Goal: Browse casually: Explore the website without a specific task or goal

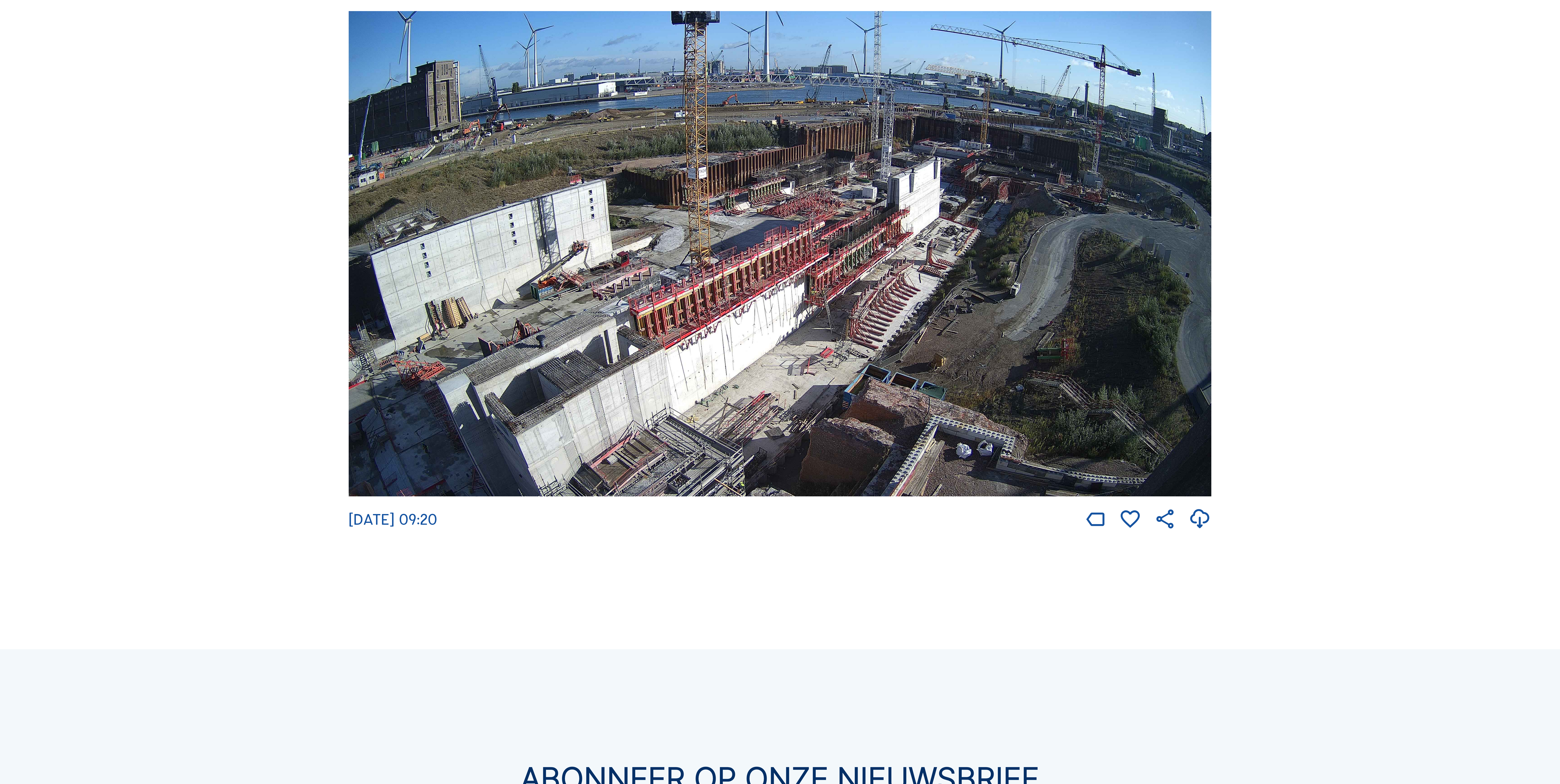
scroll to position [1360, 0]
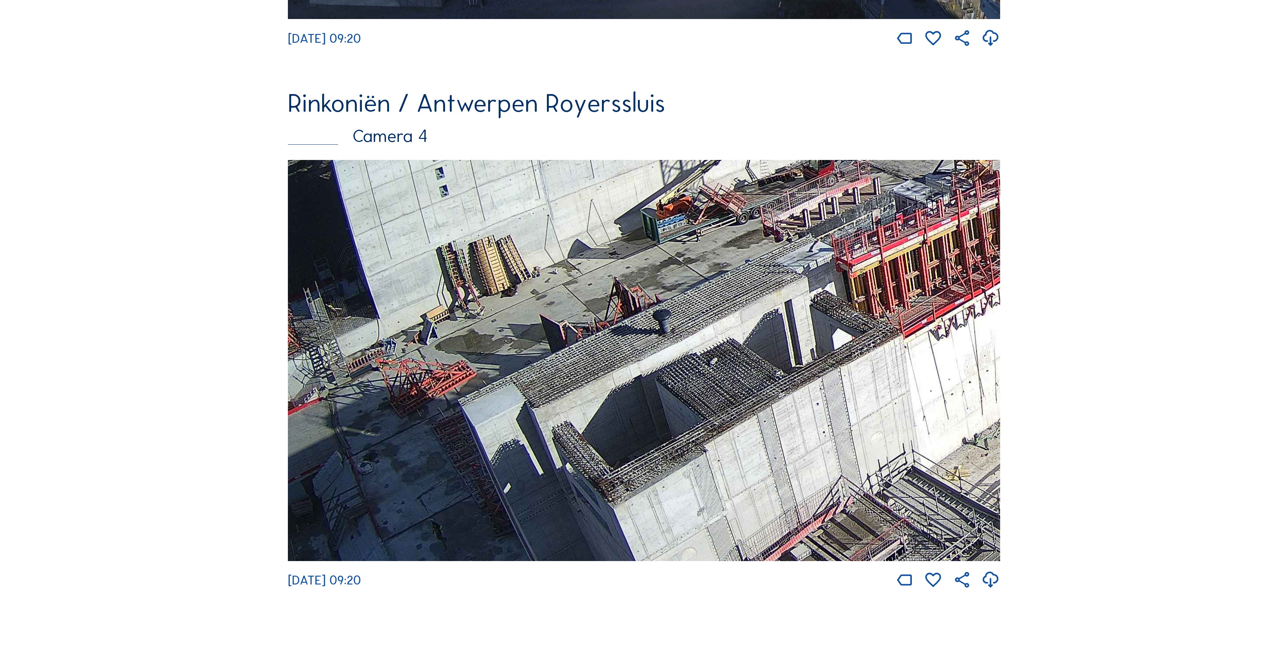
drag, startPoint x: 572, startPoint y: 352, endPoint x: 1183, endPoint y: 282, distance: 615.1
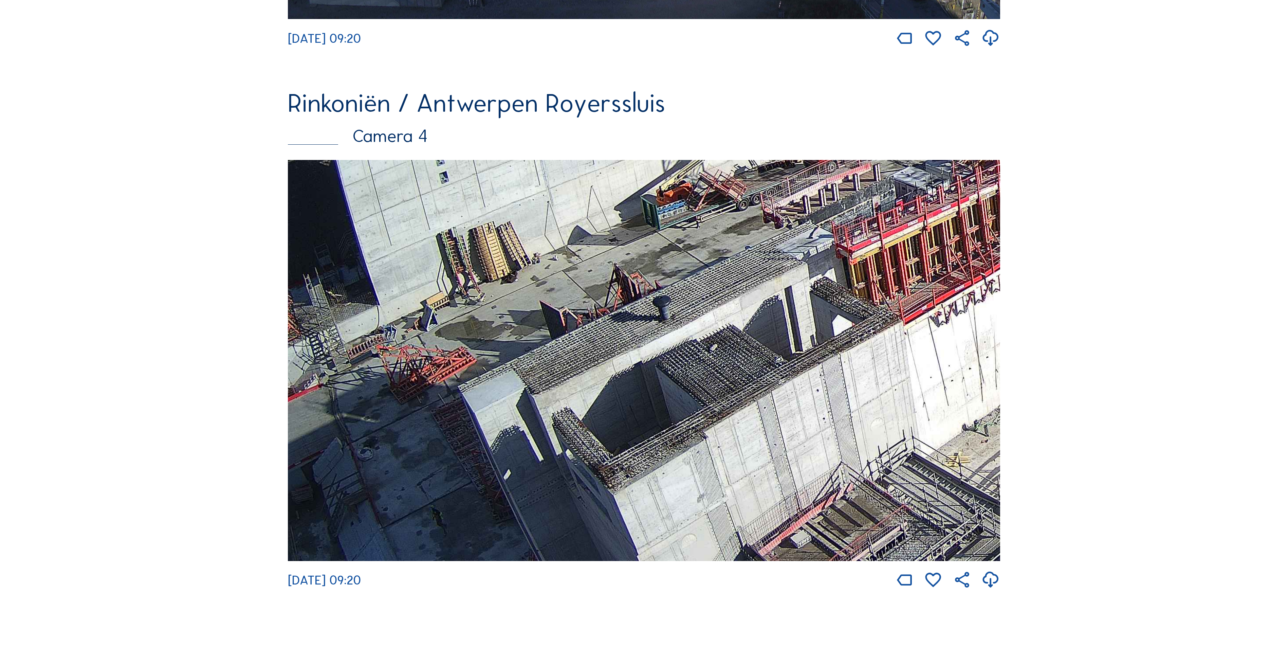
drag, startPoint x: 668, startPoint y: 355, endPoint x: 999, endPoint y: 259, distance: 344.4
click at [942, 270] on img at bounding box center [644, 360] width 712 height 401
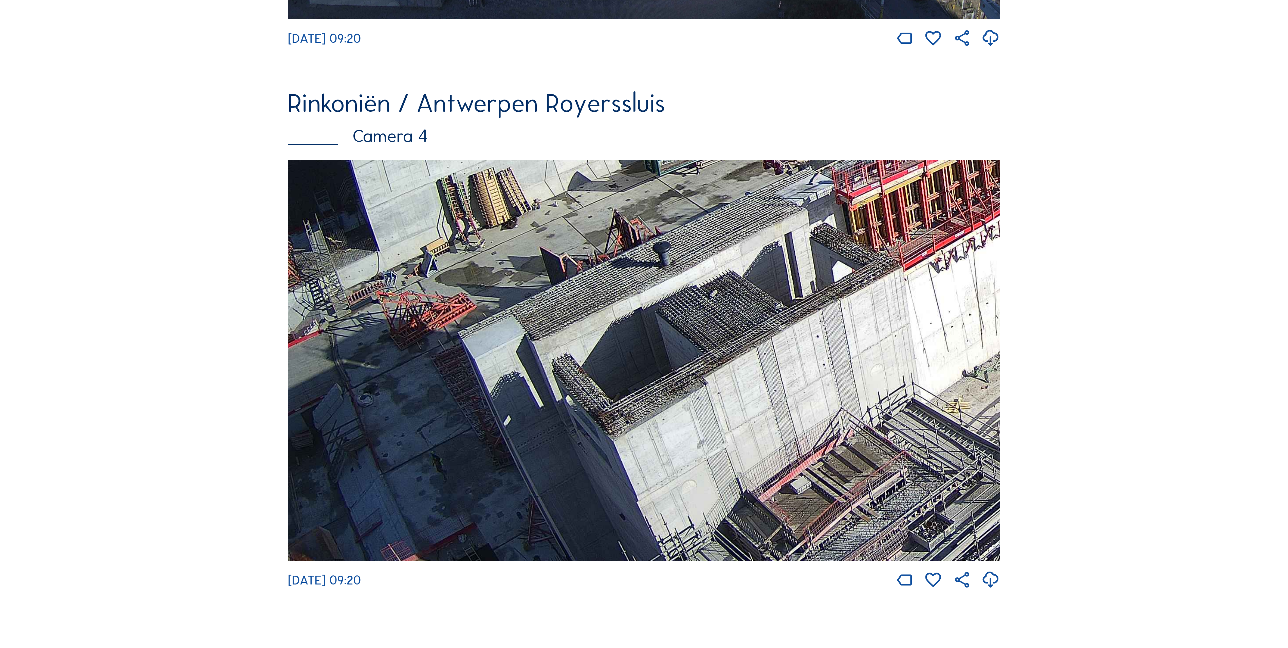
drag, startPoint x: 696, startPoint y: 365, endPoint x: 698, endPoint y: 361, distance: 4.0
click at [698, 361] on img at bounding box center [644, 360] width 712 height 401
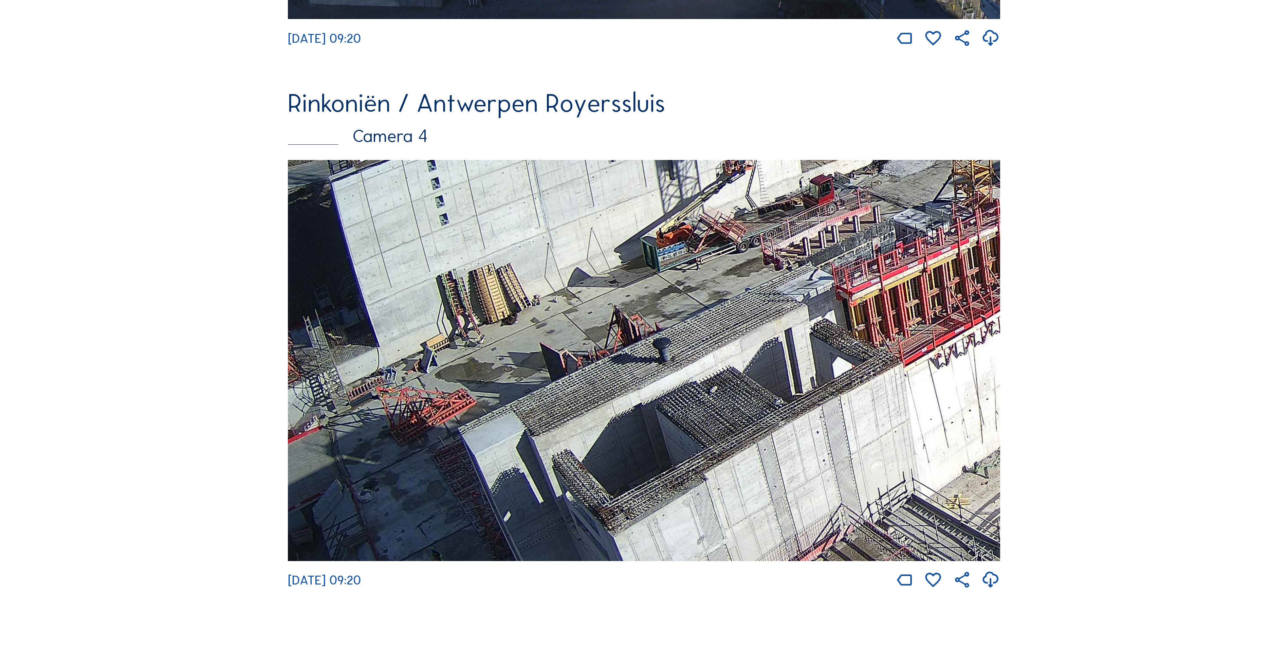
drag, startPoint x: 714, startPoint y: 390, endPoint x: 833, endPoint y: 577, distance: 222.3
click at [823, 589] on div "[DATE] 09:20" at bounding box center [644, 375] width 712 height 430
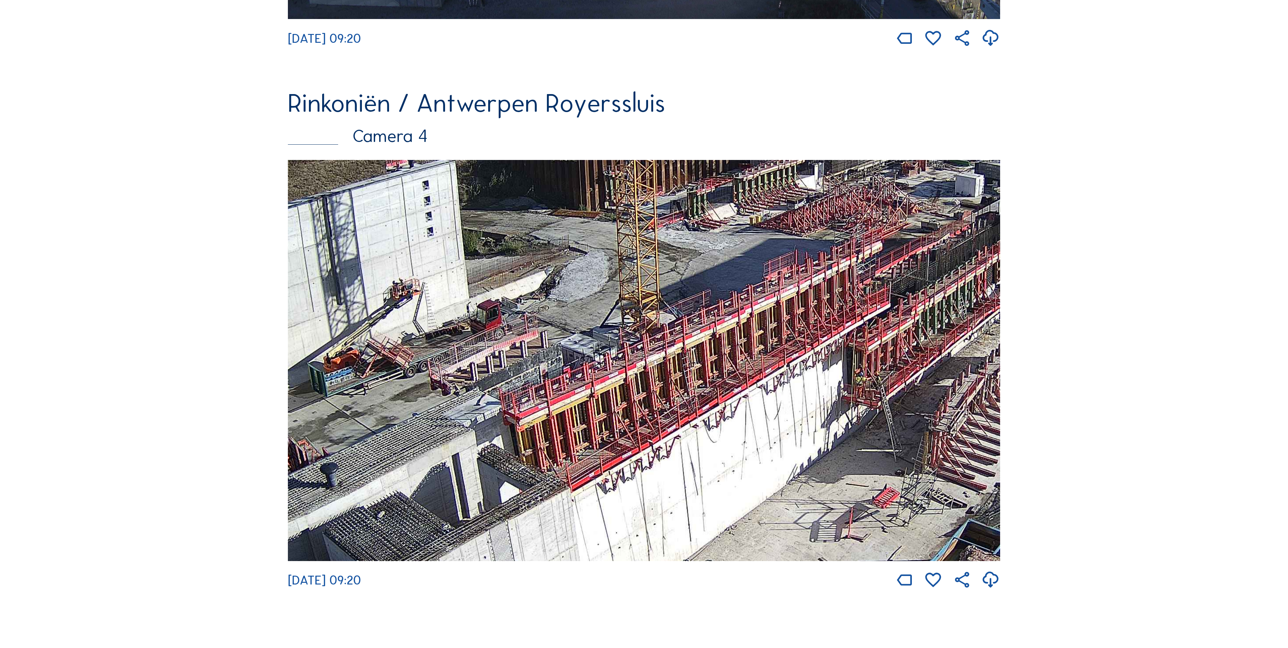
drag, startPoint x: 827, startPoint y: 373, endPoint x: 494, endPoint y: 383, distance: 332.8
click at [494, 383] on img at bounding box center [644, 360] width 712 height 401
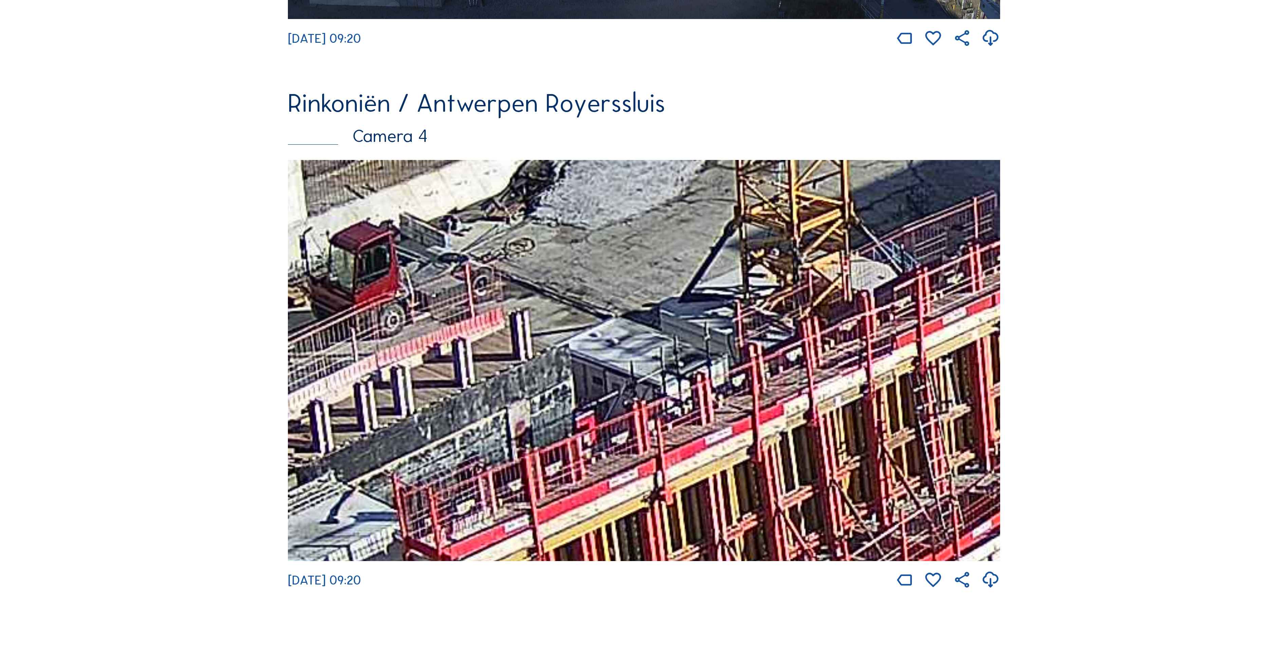
drag, startPoint x: 502, startPoint y: 418, endPoint x: 569, endPoint y: 445, distance: 71.6
click at [538, 476] on img at bounding box center [644, 360] width 712 height 401
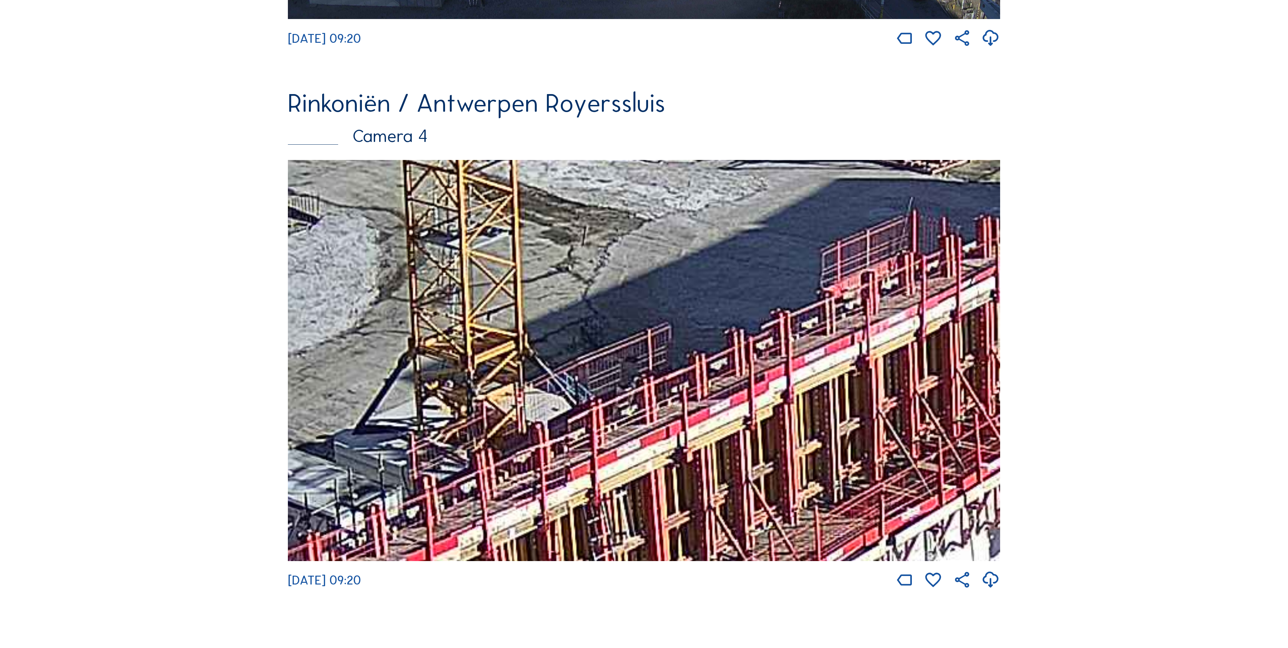
drag, startPoint x: 569, startPoint y: 445, endPoint x: 187, endPoint y: 633, distance: 425.7
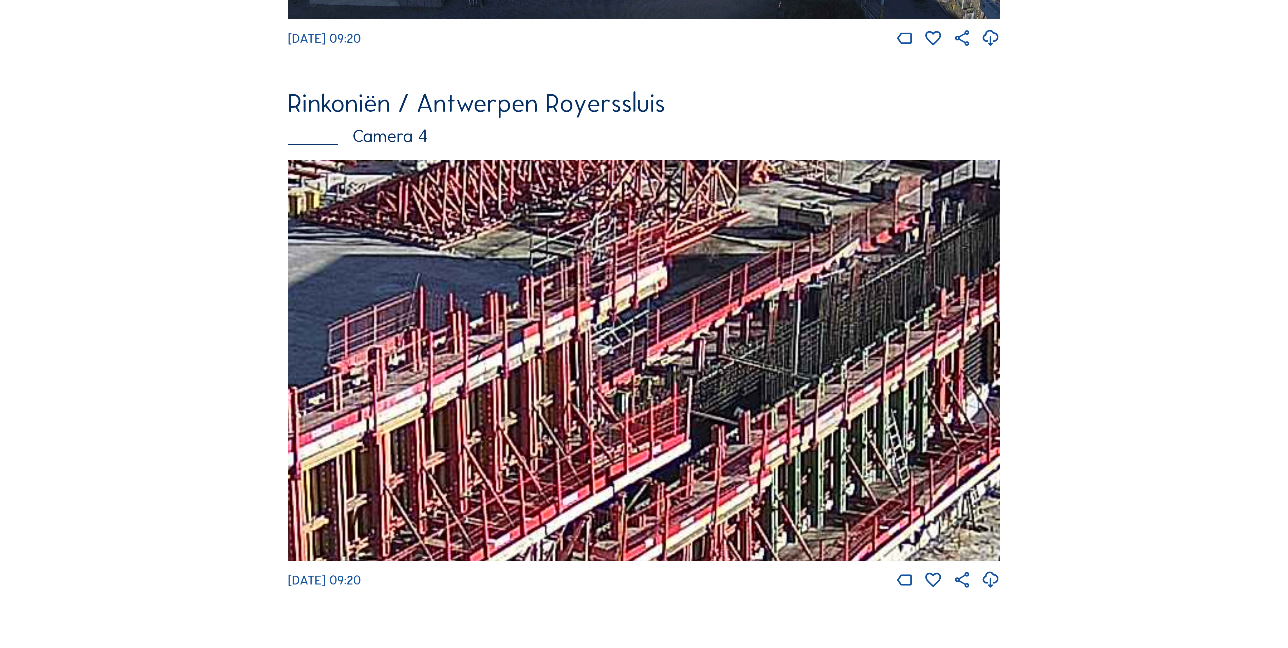
drag, startPoint x: 777, startPoint y: 444, endPoint x: 318, endPoint y: 483, distance: 461.3
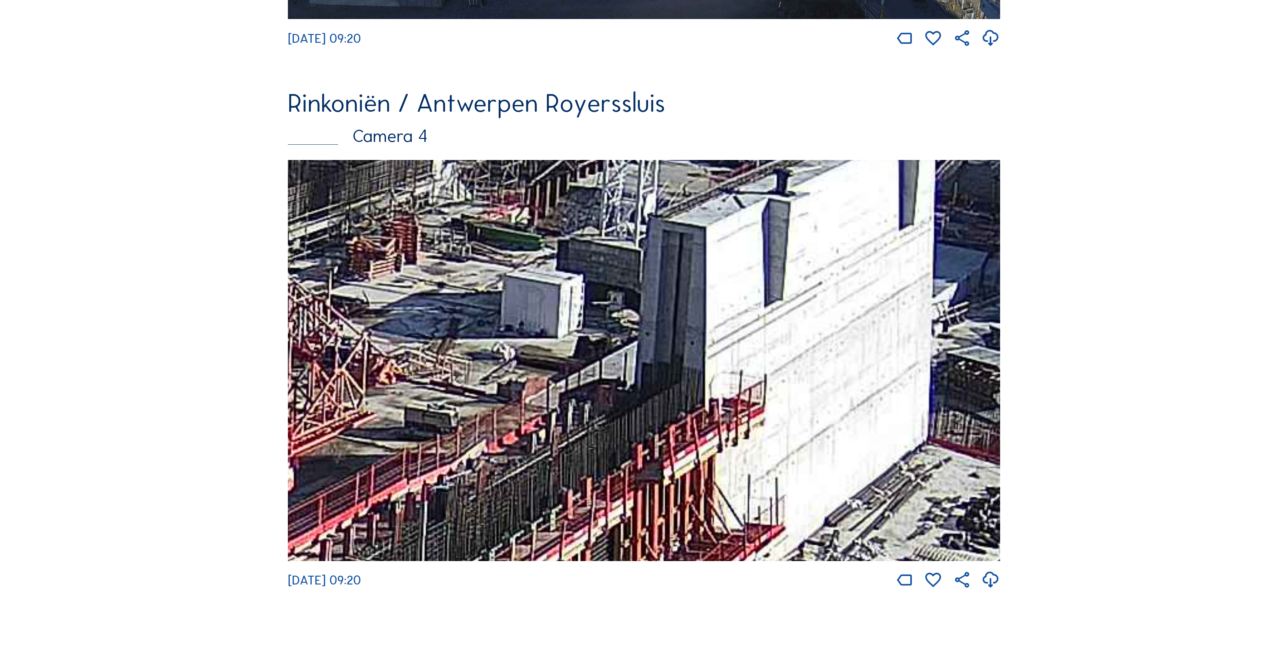
drag, startPoint x: 787, startPoint y: 402, endPoint x: 414, endPoint y: 603, distance: 423.5
click at [414, 590] on div "[DATE] 09:20" at bounding box center [644, 375] width 712 height 430
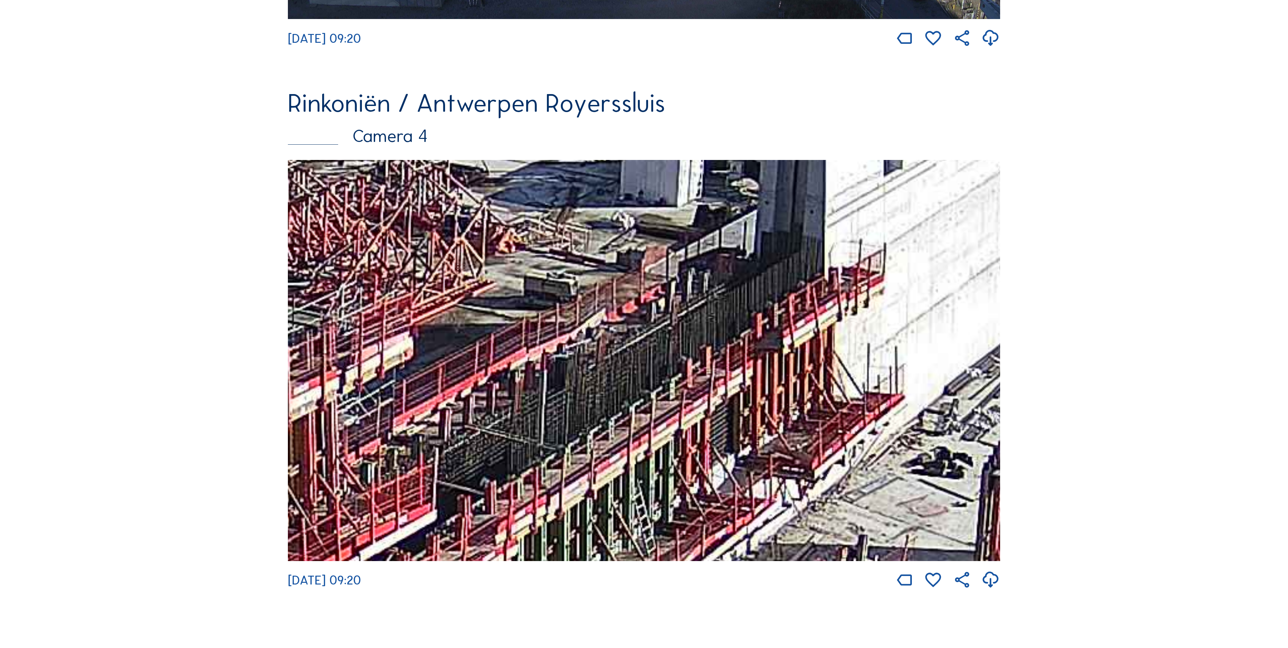
drag, startPoint x: 557, startPoint y: 456, endPoint x: 688, endPoint y: 270, distance: 227.6
click at [688, 270] on img at bounding box center [644, 360] width 712 height 401
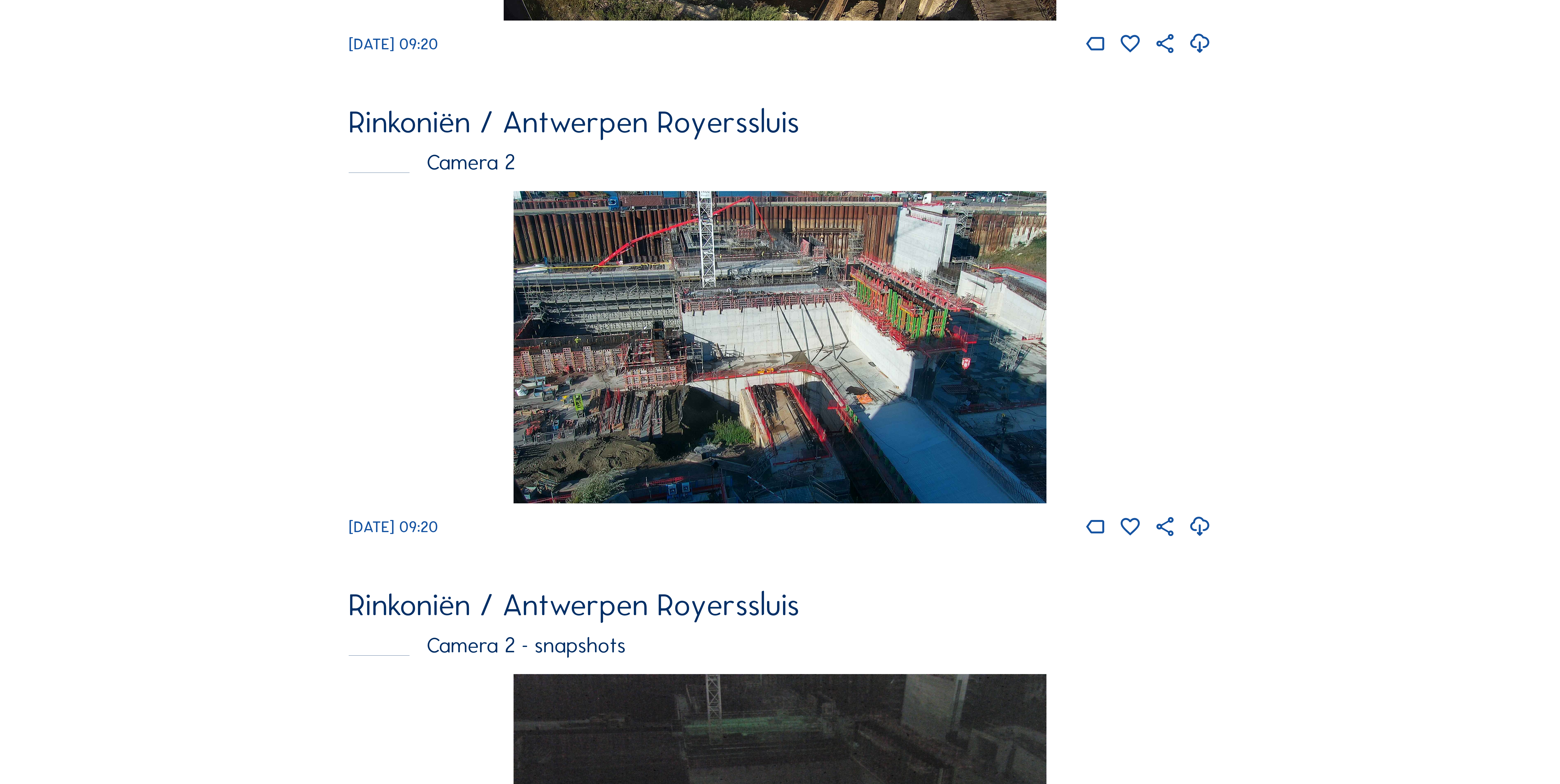
scroll to position [538, 0]
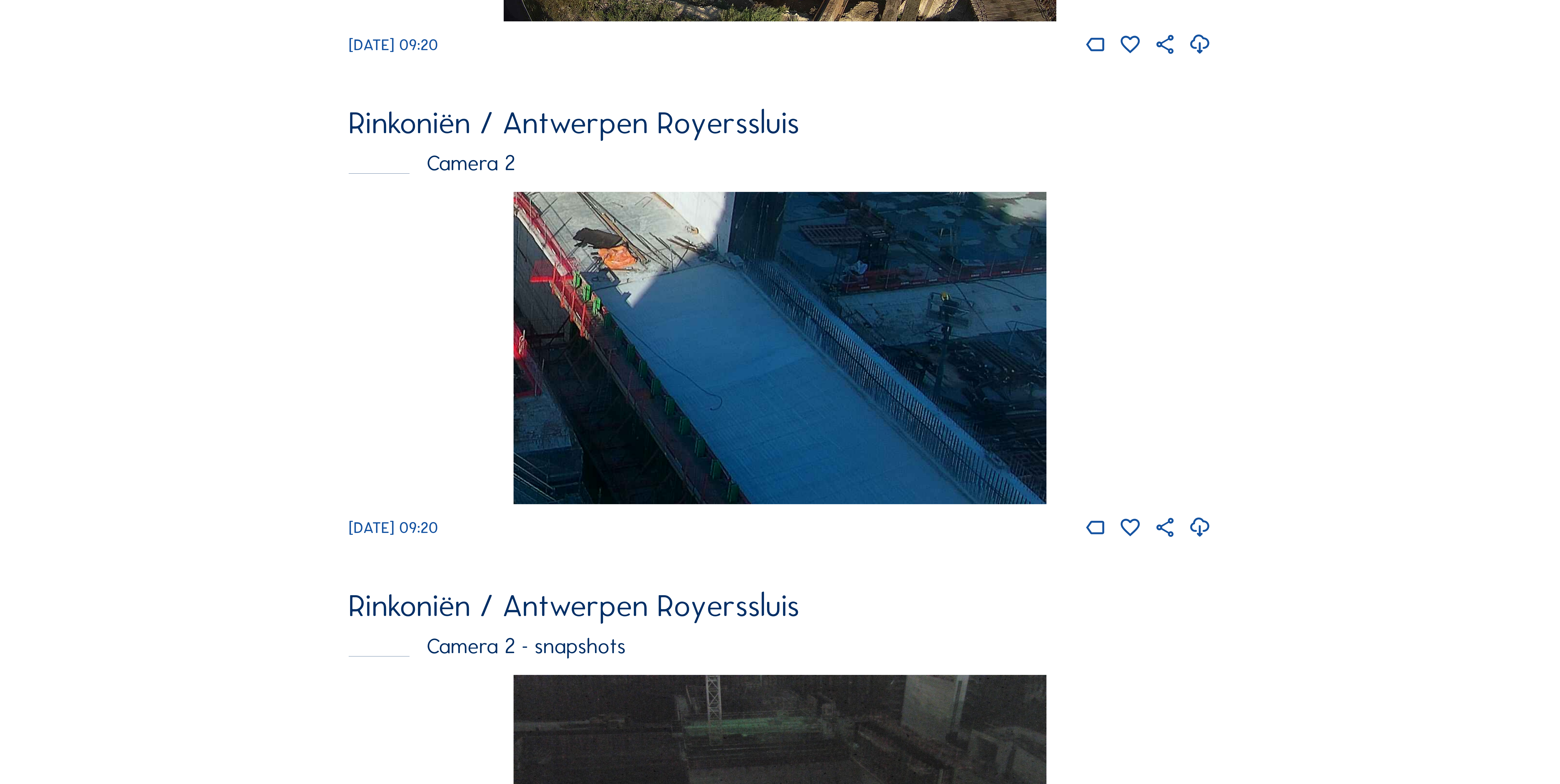
drag, startPoint x: 926, startPoint y: 427, endPoint x: 644, endPoint y: 168, distance: 382.9
click at [601, 119] on div "Rinkoniën / Antwerpen Royerssluis Camera 2 [DATE] 09:20" at bounding box center [780, 324] width 862 height 432
drag, startPoint x: 905, startPoint y: 395, endPoint x: 864, endPoint y: 315, distance: 89.9
click at [780, 300] on img at bounding box center [780, 348] width 533 height 312
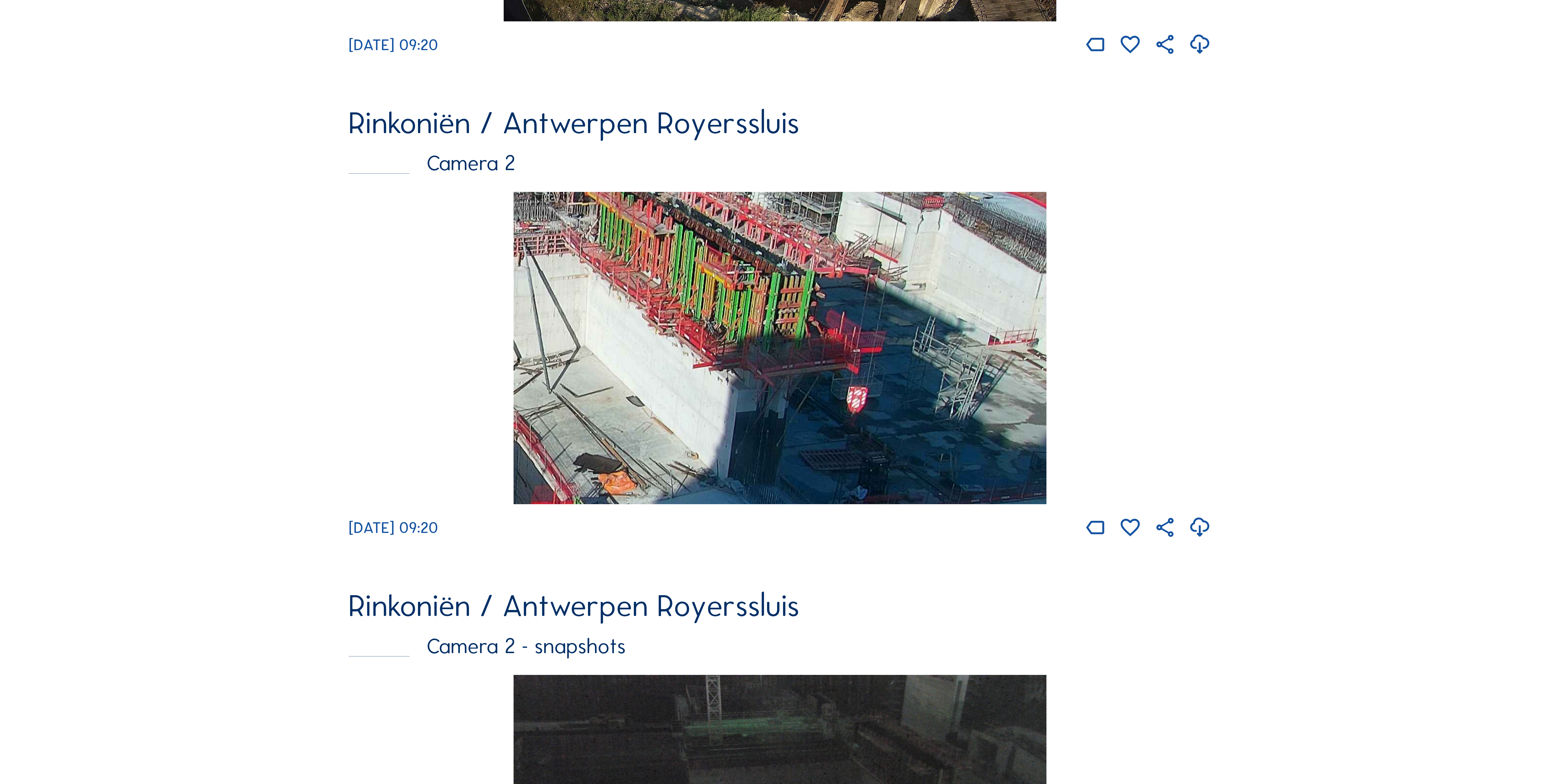
drag, startPoint x: 936, startPoint y: 245, endPoint x: 394, endPoint y: 441, distance: 576.4
click at [394, 380] on div "[DATE] 09:20" at bounding box center [780, 366] width 862 height 348
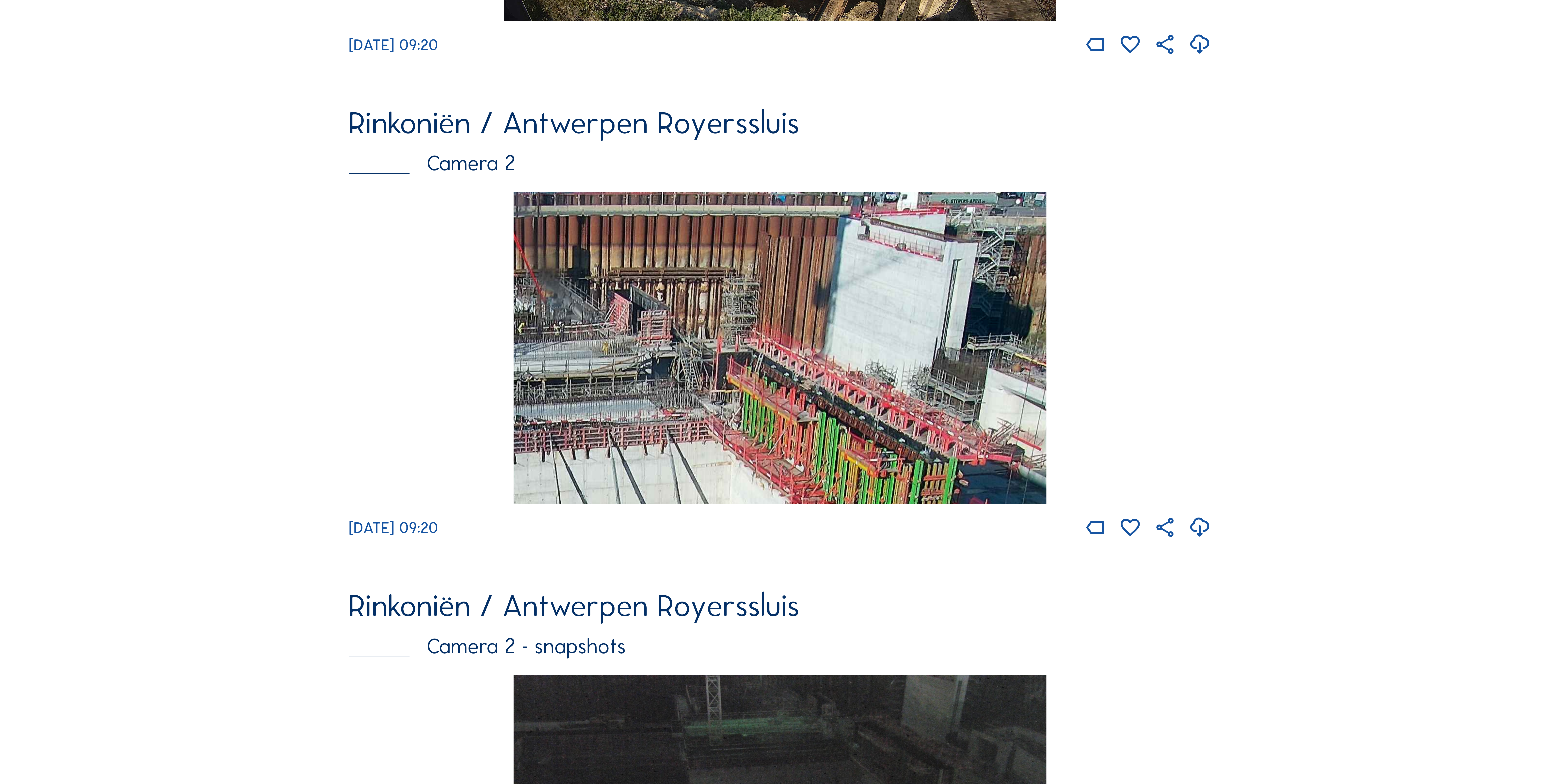
drag, startPoint x: 765, startPoint y: 452, endPoint x: 833, endPoint y: 538, distance: 109.6
click at [780, 380] on div "[DATE] 09:20" at bounding box center [780, 366] width 862 height 348
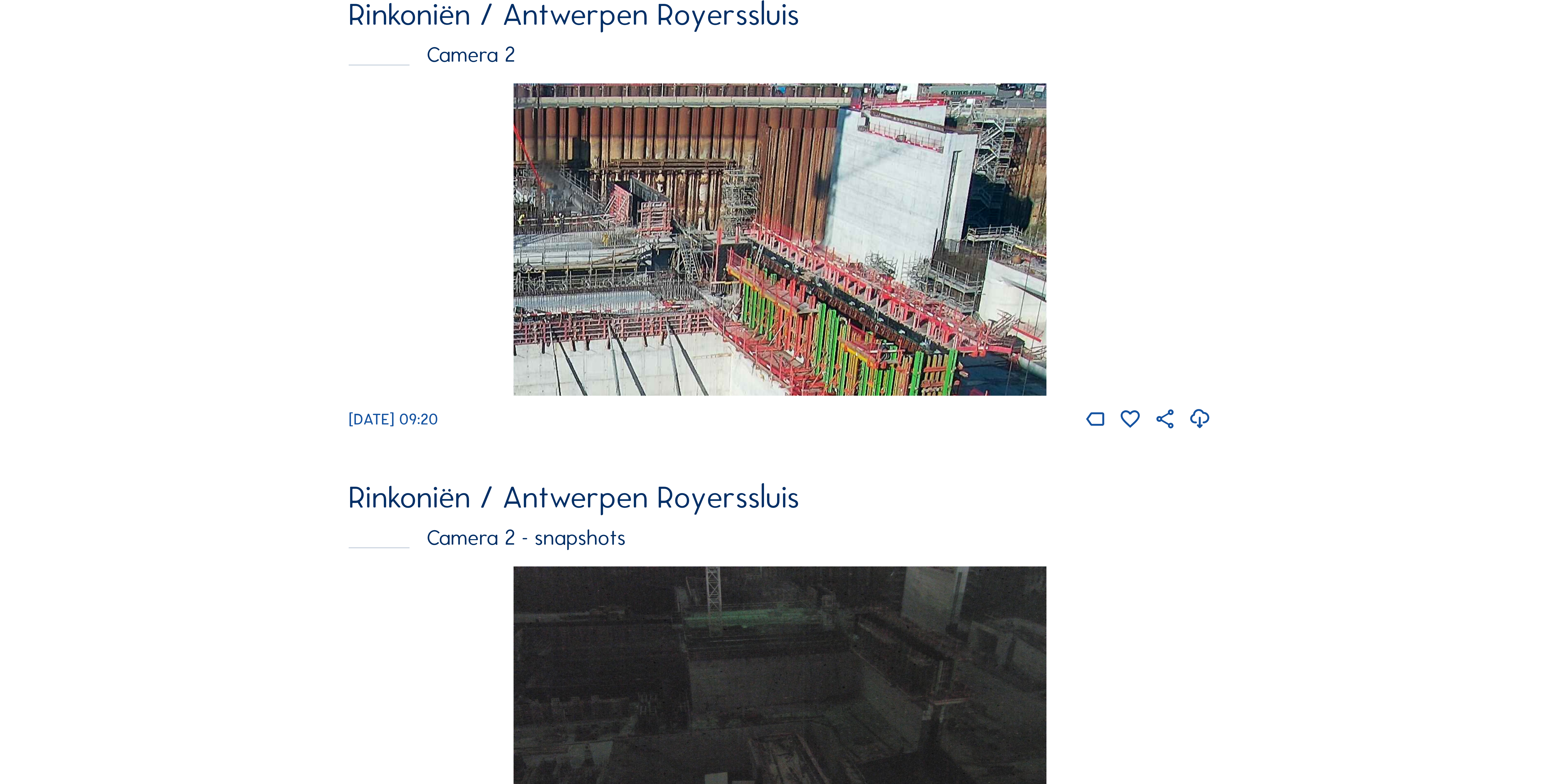
scroll to position [949, 0]
